Goal: Participate in discussion: Engage in conversation with other users on a specific topic

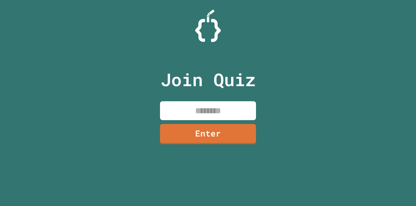
click at [222, 108] on input at bounding box center [208, 110] width 96 height 19
type input "********"
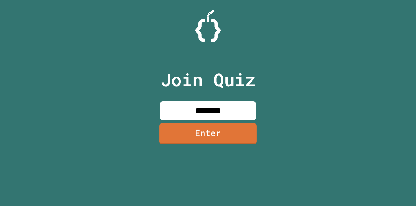
click at [236, 135] on link "Enter" at bounding box center [207, 133] width 97 height 21
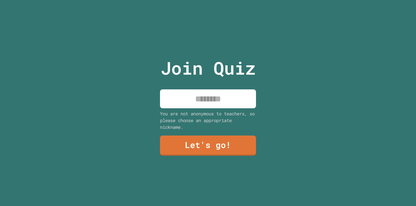
click at [227, 105] on input at bounding box center [208, 98] width 96 height 19
type input "*"
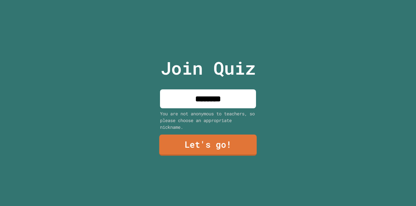
type input "********"
click at [219, 149] on link "Let's go!" at bounding box center [208, 144] width 98 height 21
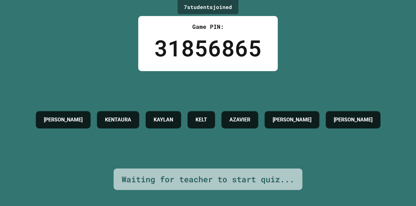
click at [266, 85] on div "JORDYN R KENTAURA [PERSON_NAME] [PERSON_NAME]" at bounding box center [208, 119] width 351 height 97
click at [240, 55] on div "31856865" at bounding box center [208, 48] width 108 height 34
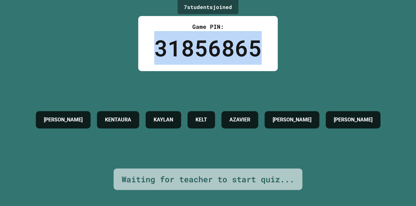
click at [240, 55] on div "31856865" at bounding box center [208, 48] width 108 height 34
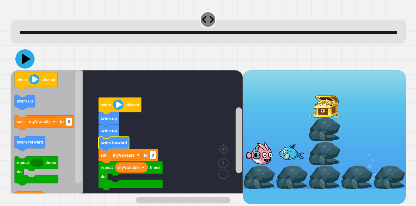
click at [30, 66] on icon at bounding box center [24, 58] width 19 height 19
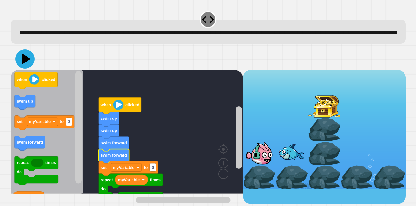
click at [26, 65] on icon at bounding box center [26, 58] width 9 height 11
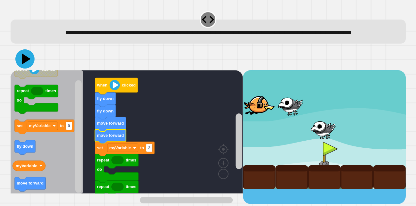
click at [20, 69] on icon at bounding box center [24, 58] width 19 height 19
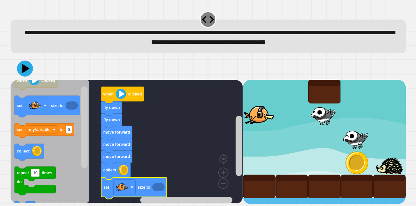
click at [157, 187] on icon "Blockly Workspace" at bounding box center [158, 187] width 12 height 8
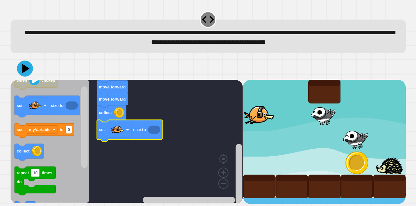
click at [155, 131] on icon "Blockly Workspace" at bounding box center [154, 130] width 12 height 8
click at [151, 140] on rect "Blockly Workspace" at bounding box center [127, 141] width 232 height 123
click at [151, 129] on icon "Blockly Workspace" at bounding box center [154, 130] width 12 height 8
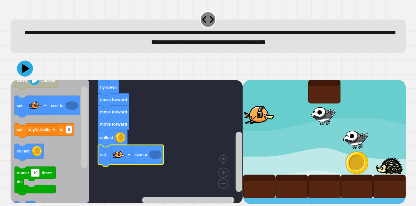
click at [157, 154] on icon "Blockly Workspace" at bounding box center [155, 154] width 12 height 8
click at [22, 66] on icon at bounding box center [24, 68] width 19 height 19
click at [155, 153] on icon "Blockly Workspace" at bounding box center [155, 154] width 12 height 8
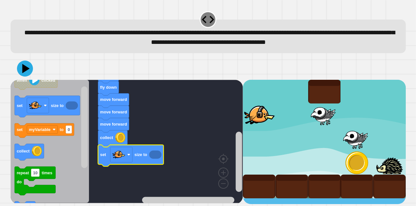
click at [143, 162] on icon "Blockly Workspace" at bounding box center [131, 155] width 66 height 21
click at [153, 156] on icon "Blockly Workspace" at bounding box center [155, 154] width 12 height 8
click at [154, 156] on icon "Blockly Workspace" at bounding box center [155, 154] width 12 height 8
click at [222, 172] on image "Blockly Workspace" at bounding box center [223, 158] width 31 height 40
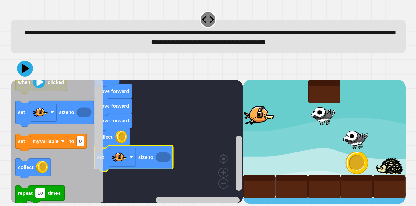
click at [164, 159] on icon "Blockly Workspace" at bounding box center [163, 157] width 15 height 10
click at [194, 145] on rect "Blockly Workspace" at bounding box center [127, 141] width 232 height 123
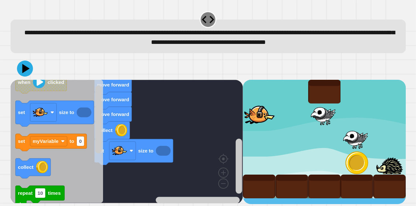
click at [156, 156] on icon "Blockly Workspace" at bounding box center [133, 152] width 79 height 26
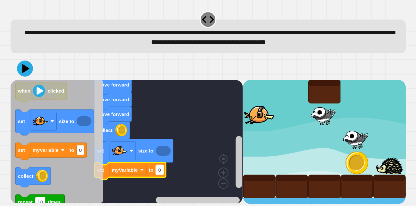
click at [156, 171] on rect "Blockly Workspace" at bounding box center [160, 170] width 8 height 10
type input "***"
click at [27, 69] on icon at bounding box center [26, 68] width 9 height 11
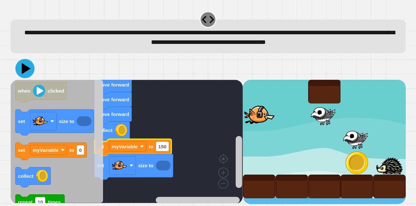
click at [26, 67] on icon at bounding box center [24, 68] width 19 height 19
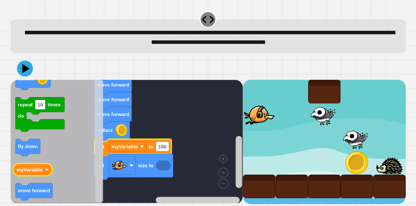
click at [44, 173] on icon "Blockly Workspace" at bounding box center [32, 170] width 39 height 12
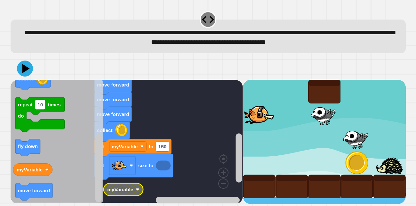
click at [133, 192] on icon "Blockly Workspace" at bounding box center [122, 189] width 39 height 12
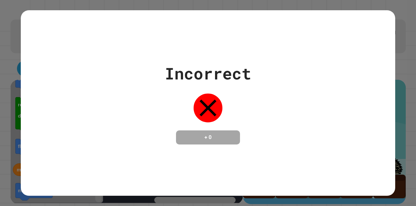
drag, startPoint x: 36, startPoint y: 171, endPoint x: 186, endPoint y: 176, distance: 149.6
click at [186, 176] on div "Incorrect + 0" at bounding box center [208, 102] width 375 height 185
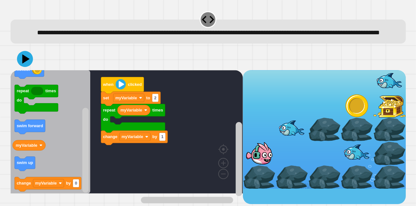
click at [37, 175] on icon "Blockly Workspace" at bounding box center [51, 131] width 80 height 123
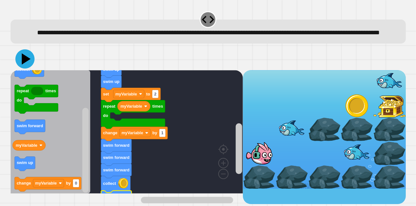
click at [27, 65] on icon at bounding box center [26, 58] width 9 height 11
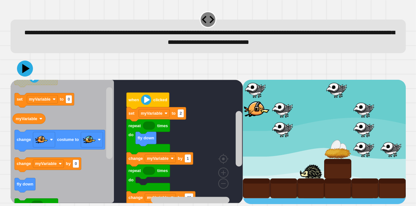
click at [147, 125] on icon "Blockly Workspace" at bounding box center [149, 125] width 12 height 8
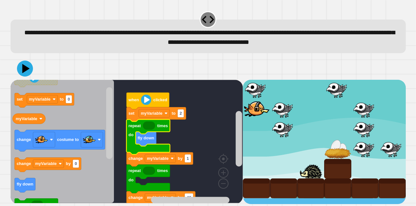
click at [148, 125] on icon "Blockly Workspace" at bounding box center [149, 125] width 12 height 8
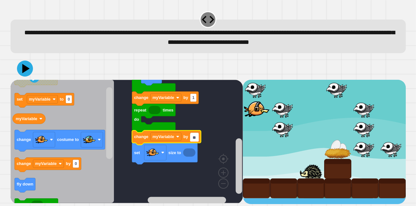
click at [191, 138] on input "**" at bounding box center [194, 138] width 9 height 8
type input "**"
click at [154, 175] on rect "Blockly Workspace" at bounding box center [127, 141] width 232 height 123
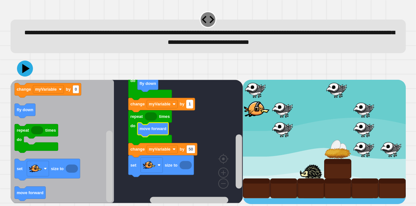
click at [191, 104] on rect "Blockly Workspace" at bounding box center [189, 104] width 6 height 8
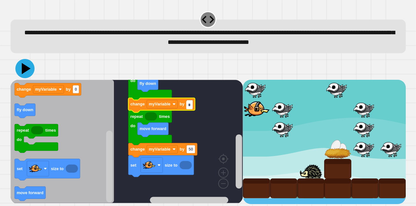
type input "*"
click at [20, 69] on icon at bounding box center [24, 68] width 19 height 19
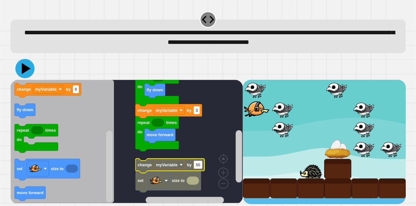
click at [27, 70] on icon at bounding box center [26, 68] width 9 height 11
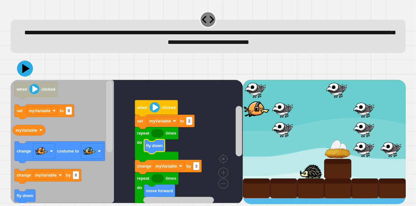
click at [214, 146] on rect "Blockly Workspace" at bounding box center [127, 141] width 232 height 123
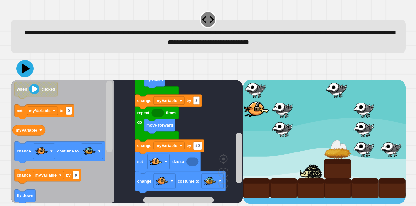
click at [23, 70] on icon at bounding box center [26, 68] width 8 height 10
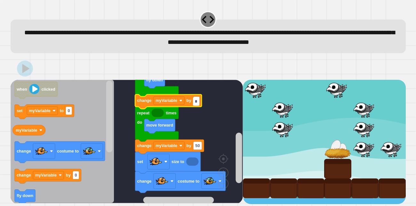
type input "*"
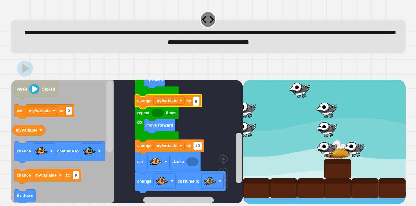
click at [210, 117] on rect "Blockly Workspace" at bounding box center [127, 141] width 232 height 123
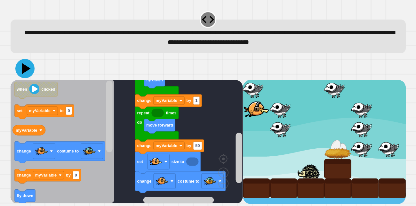
click at [21, 66] on icon at bounding box center [24, 68] width 19 height 19
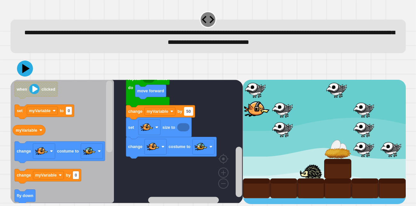
click at [189, 113] on text "50" at bounding box center [188, 111] width 4 height 5
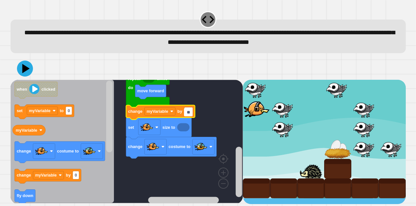
click at [189, 113] on input "**" at bounding box center [188, 112] width 9 height 8
type input "***"
click at [25, 70] on icon at bounding box center [25, 68] width 7 height 9
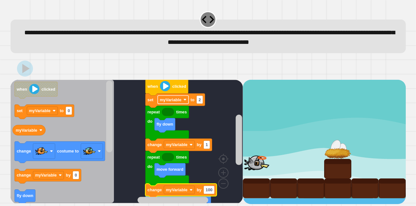
click at [184, 103] on rect "Blockly Workspace" at bounding box center [173, 99] width 31 height 8
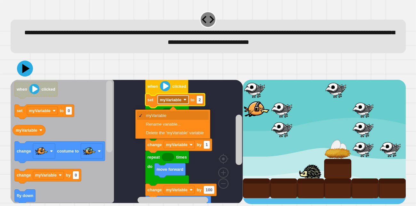
click at [184, 103] on rect "Blockly Workspace" at bounding box center [173, 99] width 31 height 8
